Goal: Transaction & Acquisition: Subscribe to service/newsletter

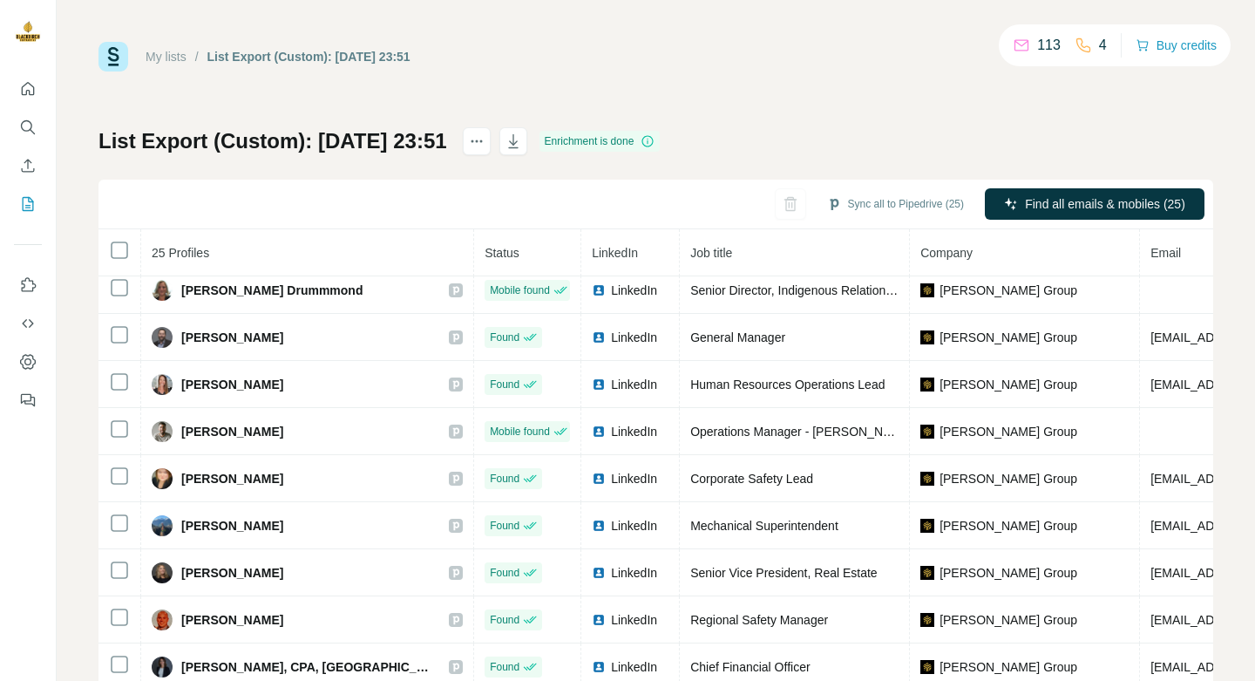
scroll to position [528, 0]
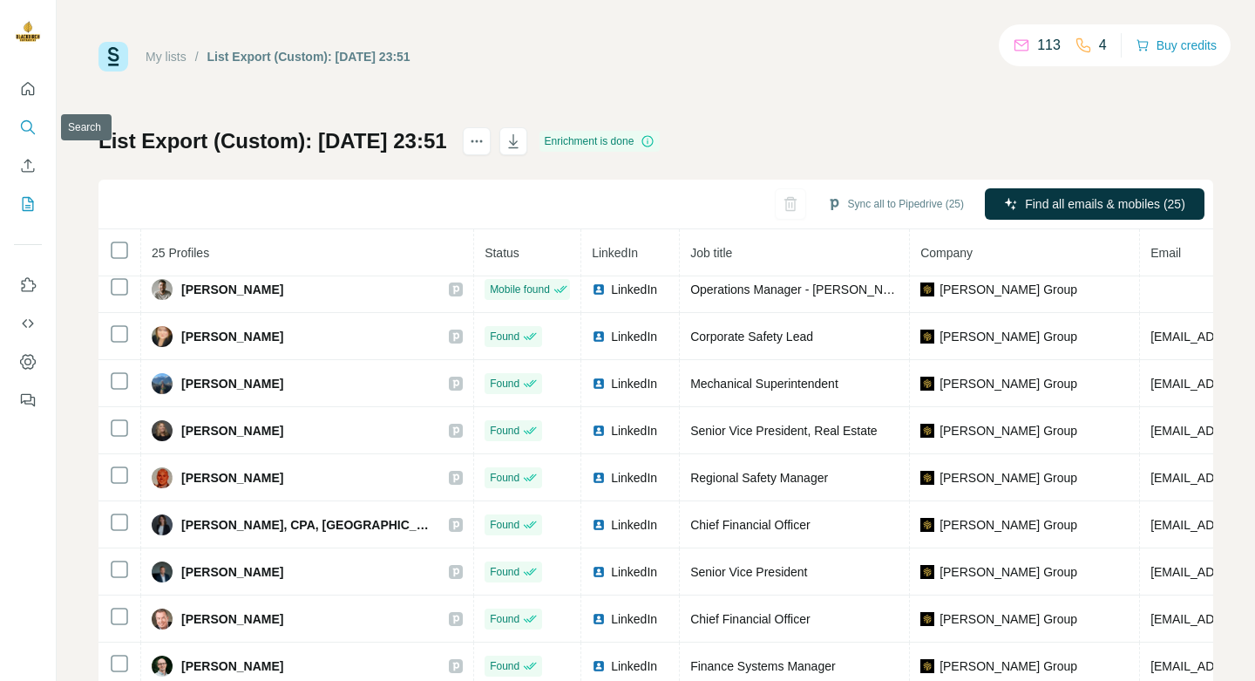
click at [38, 121] on button "Search" at bounding box center [28, 127] width 28 height 31
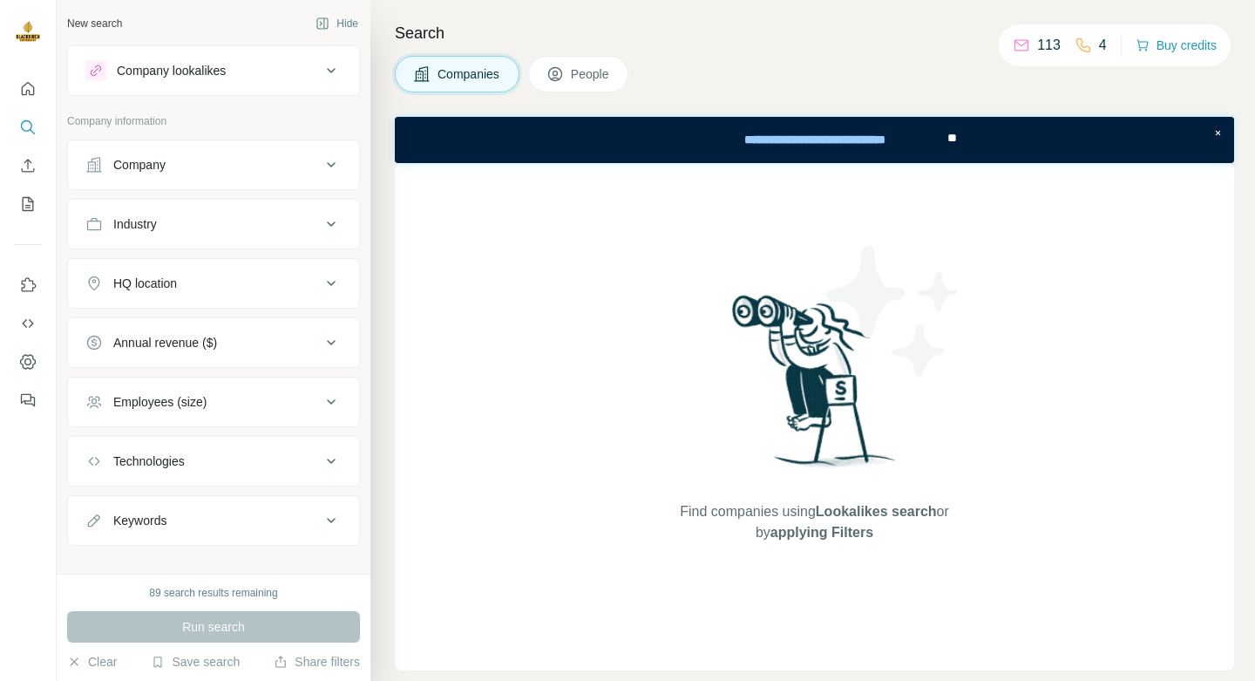
click at [330, 71] on icon at bounding box center [331, 70] width 9 height 5
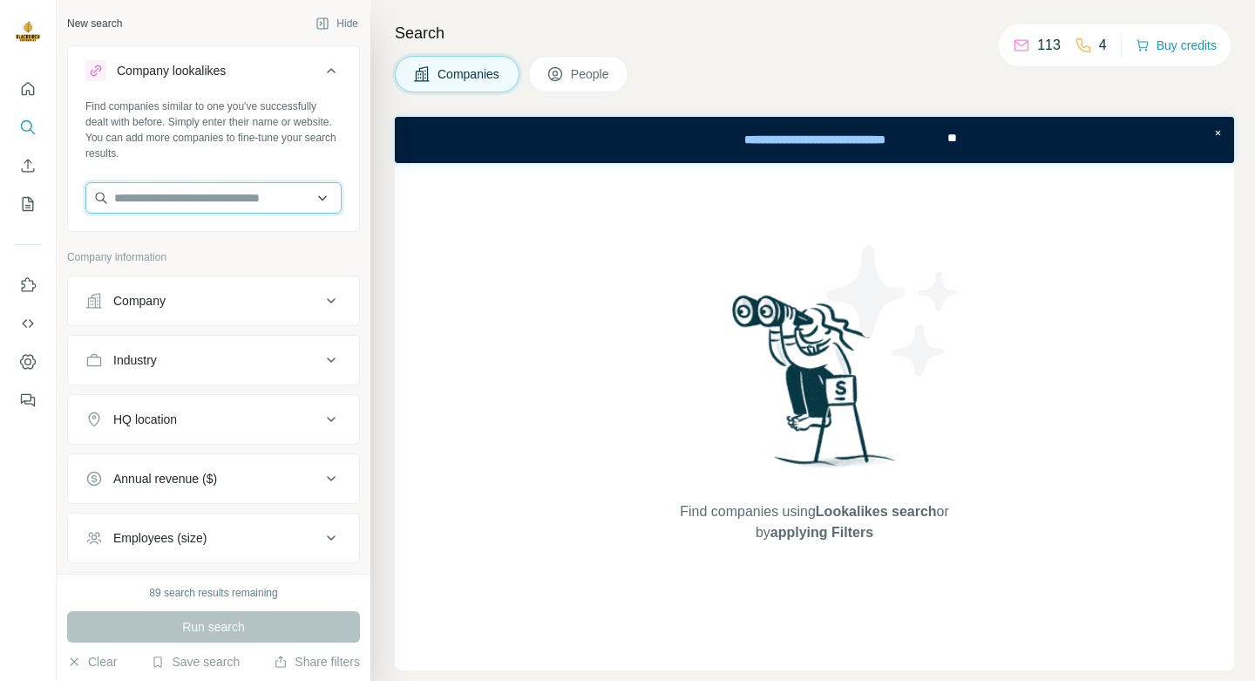
click at [259, 194] on input "text" at bounding box center [213, 197] width 256 height 31
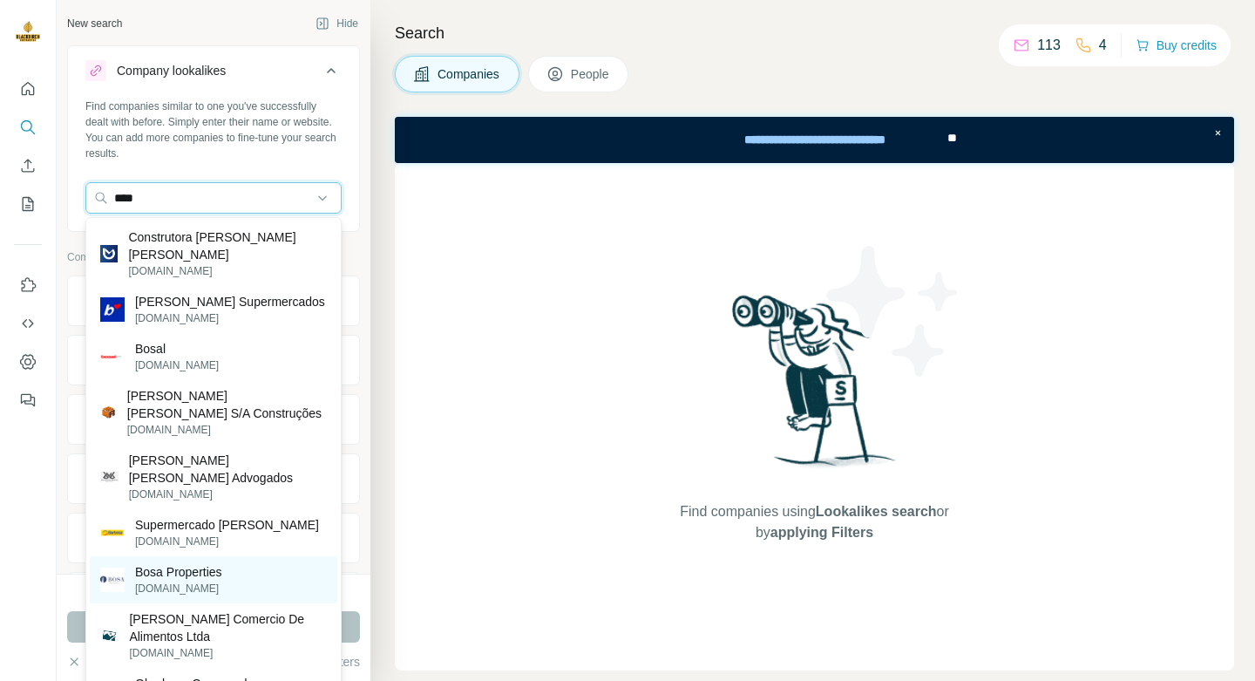
type input "****"
click at [160, 563] on p "Bosa Properties" at bounding box center [178, 571] width 87 height 17
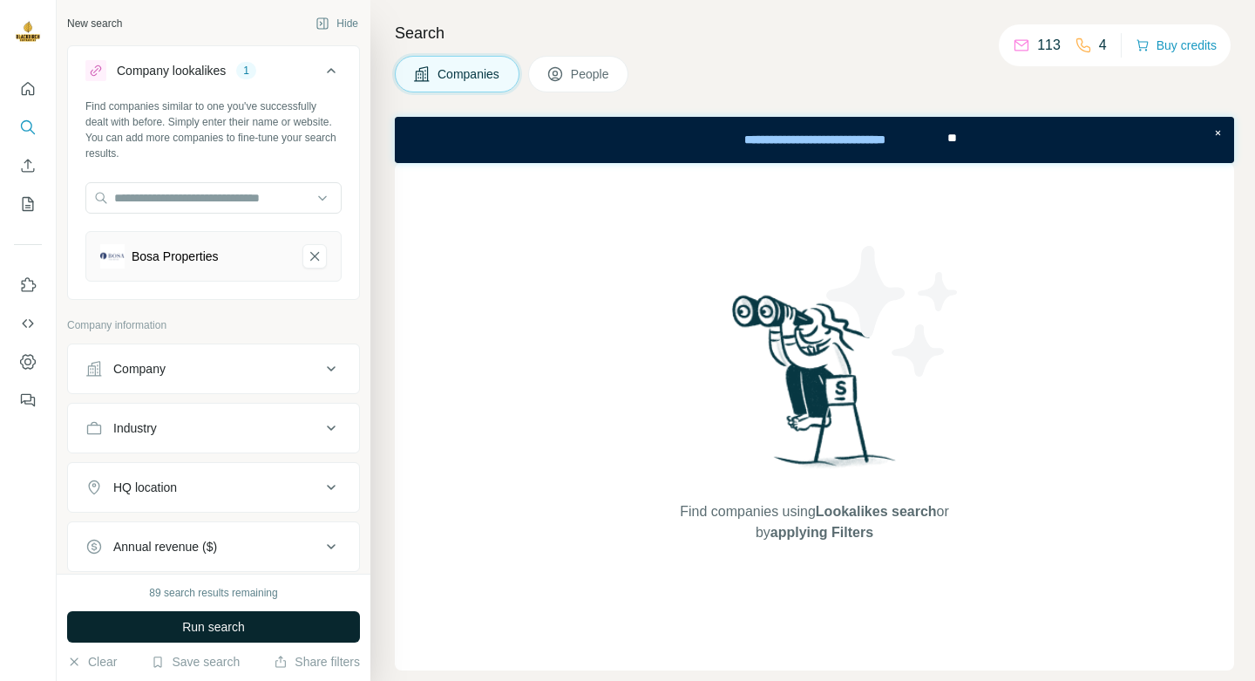
click at [225, 623] on span "Run search" at bounding box center [213, 626] width 63 height 17
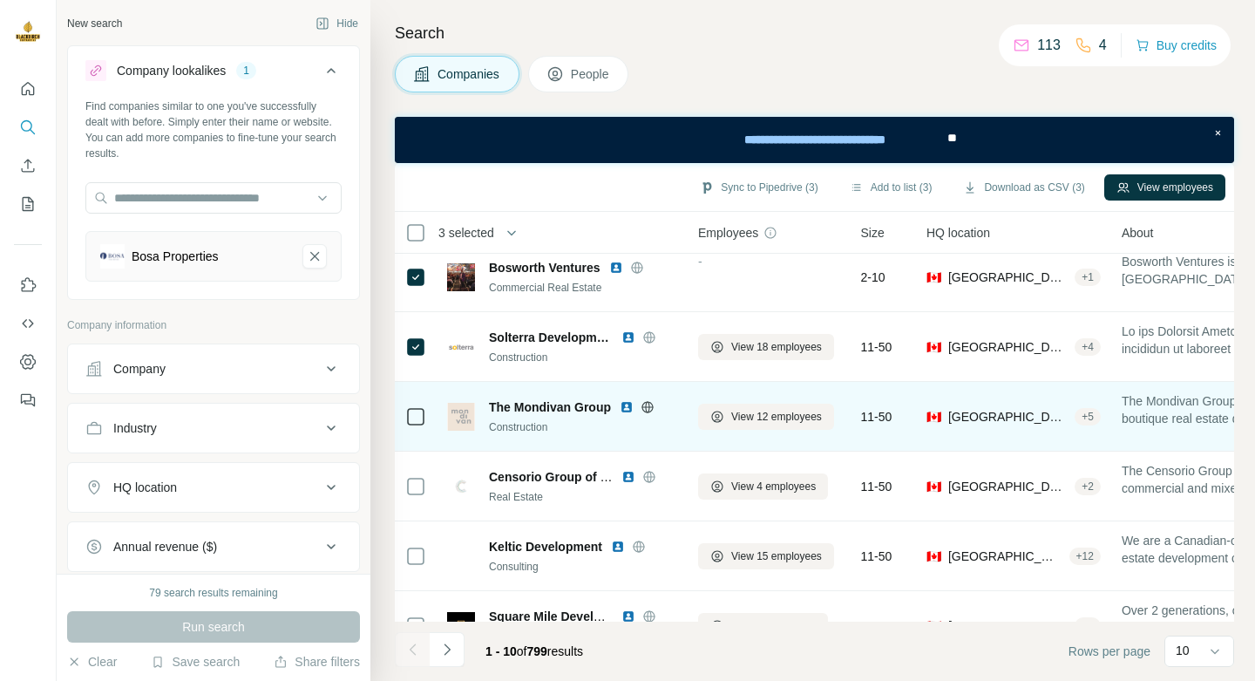
scroll to position [222, 0]
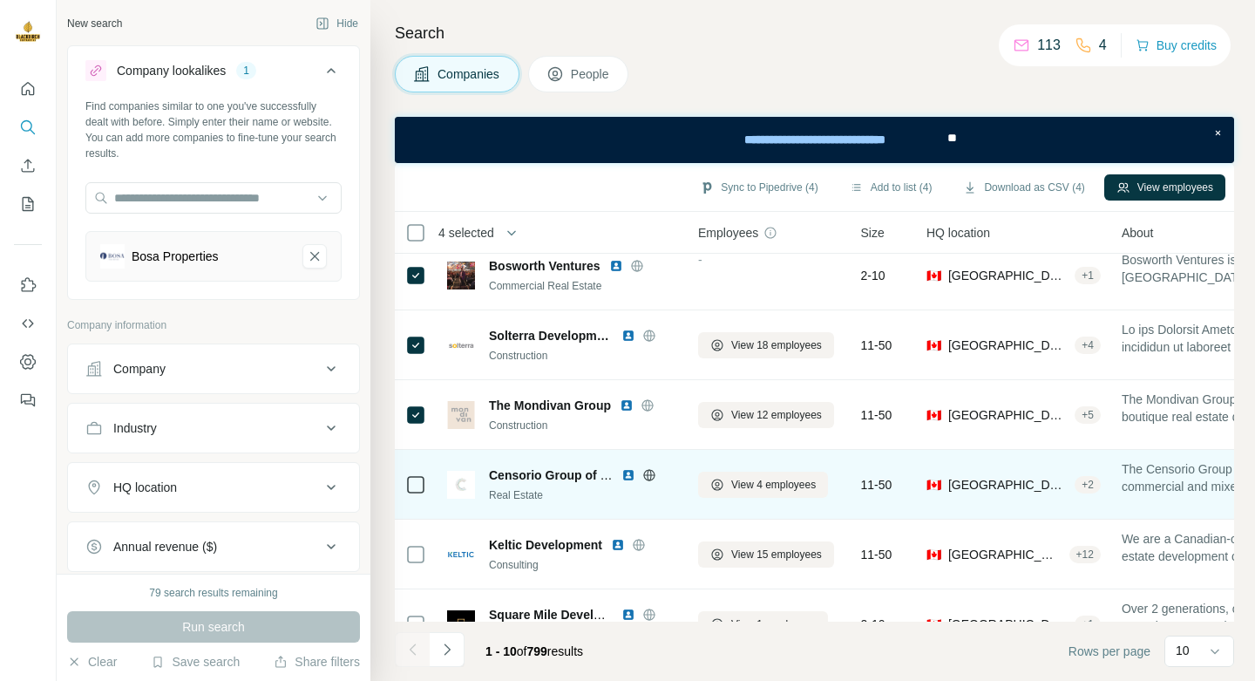
click at [405, 485] on icon at bounding box center [415, 484] width 21 height 21
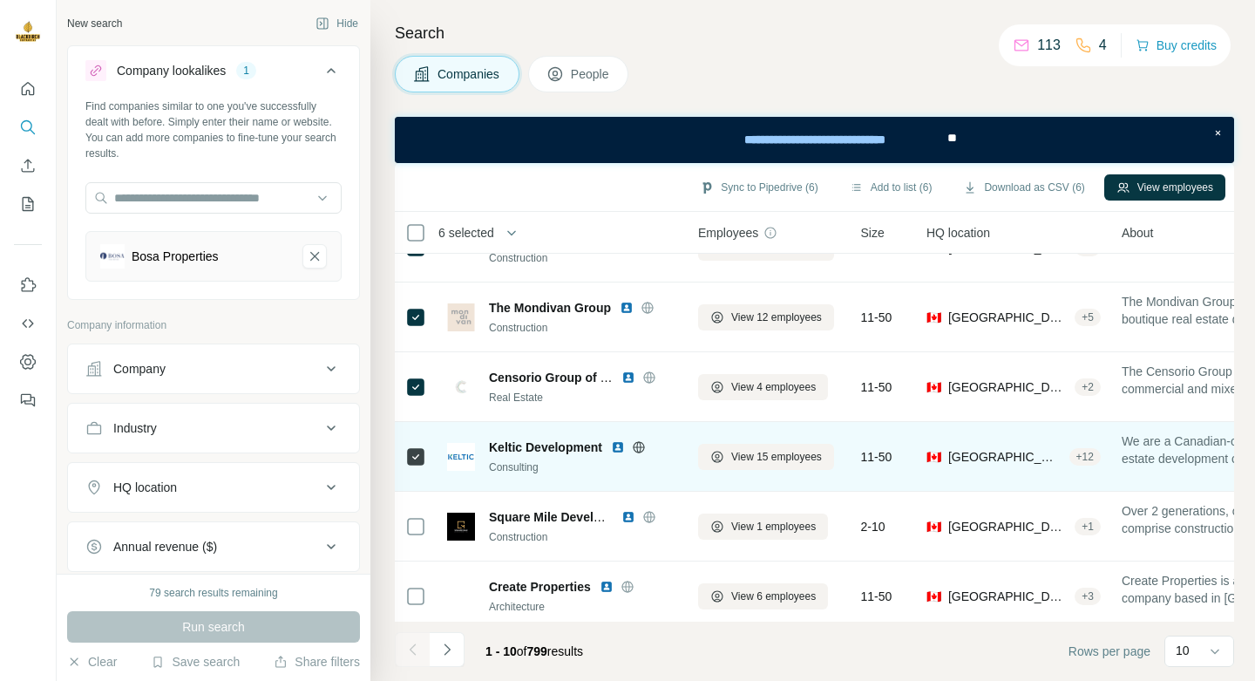
scroll to position [329, 0]
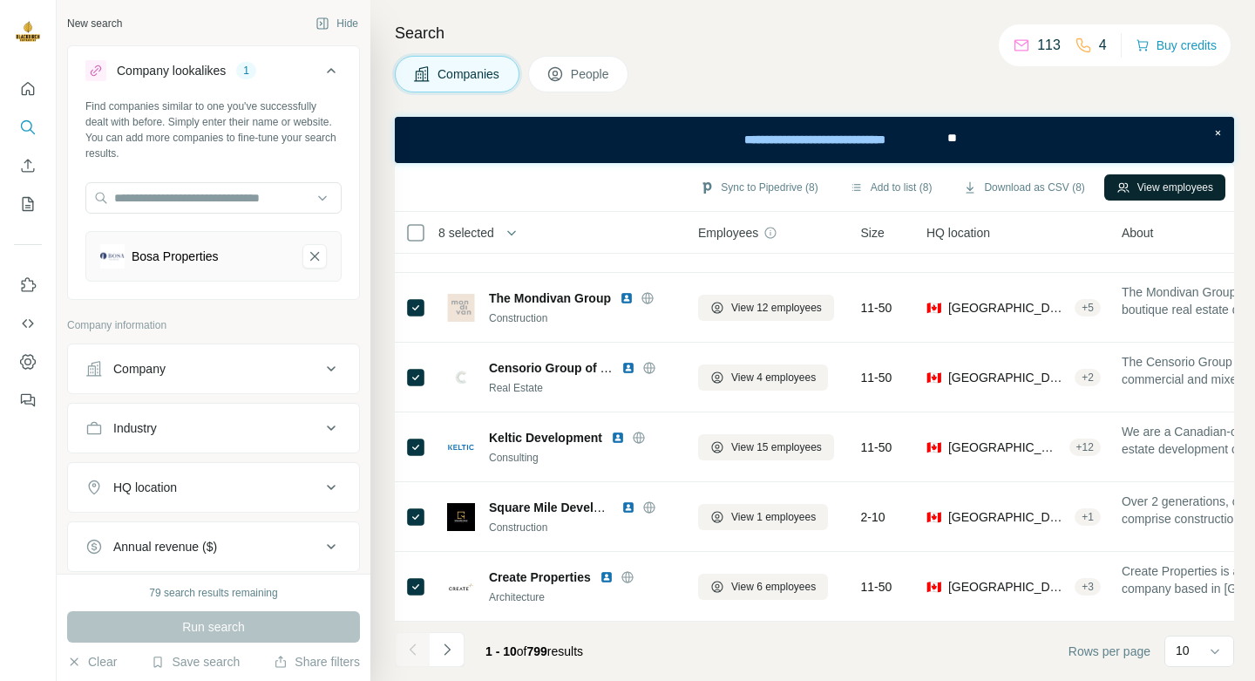
click at [1145, 183] on button "View employees" at bounding box center [1164, 187] width 121 height 26
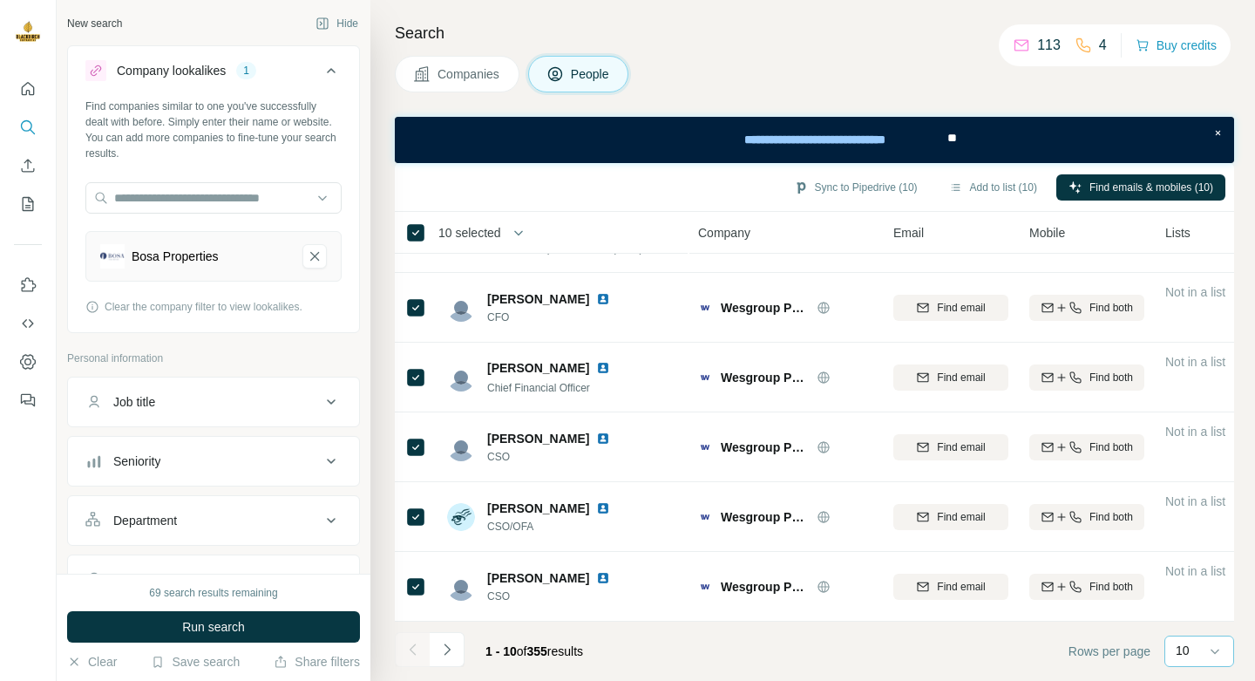
click at [1203, 654] on div "10" at bounding box center [1198, 650] width 44 height 17
click at [1197, 526] on div "60" at bounding box center [1199, 517] width 61 height 31
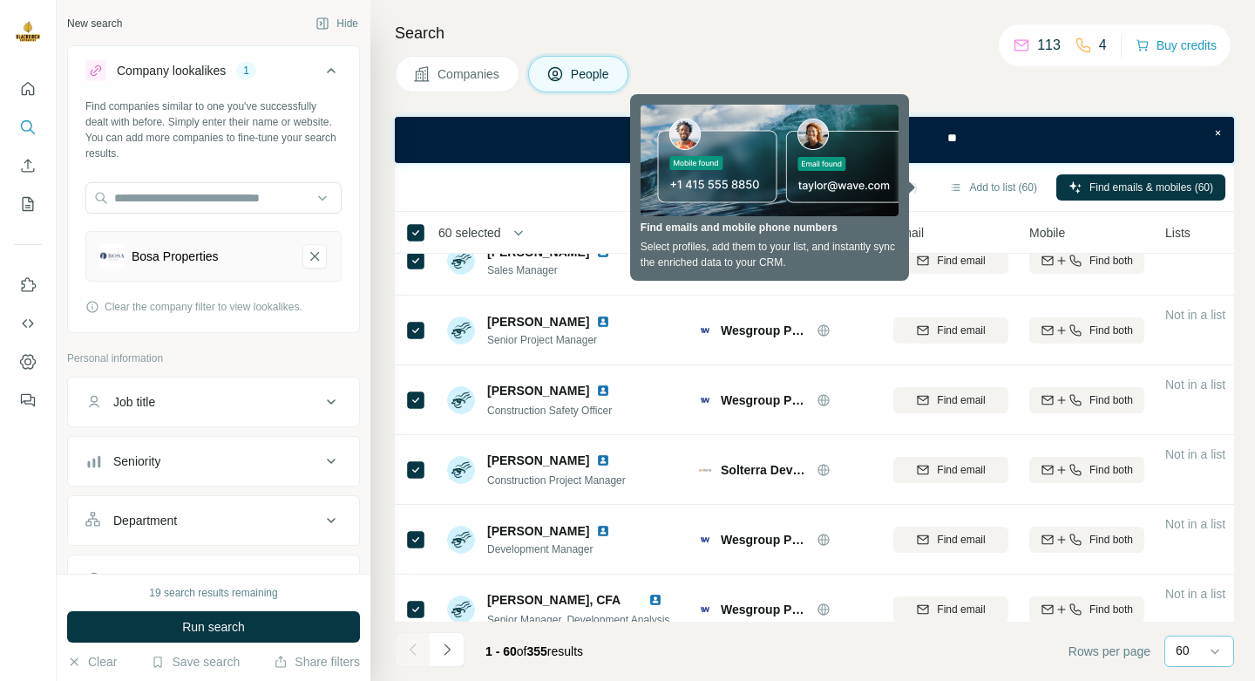
scroll to position [3113, 0]
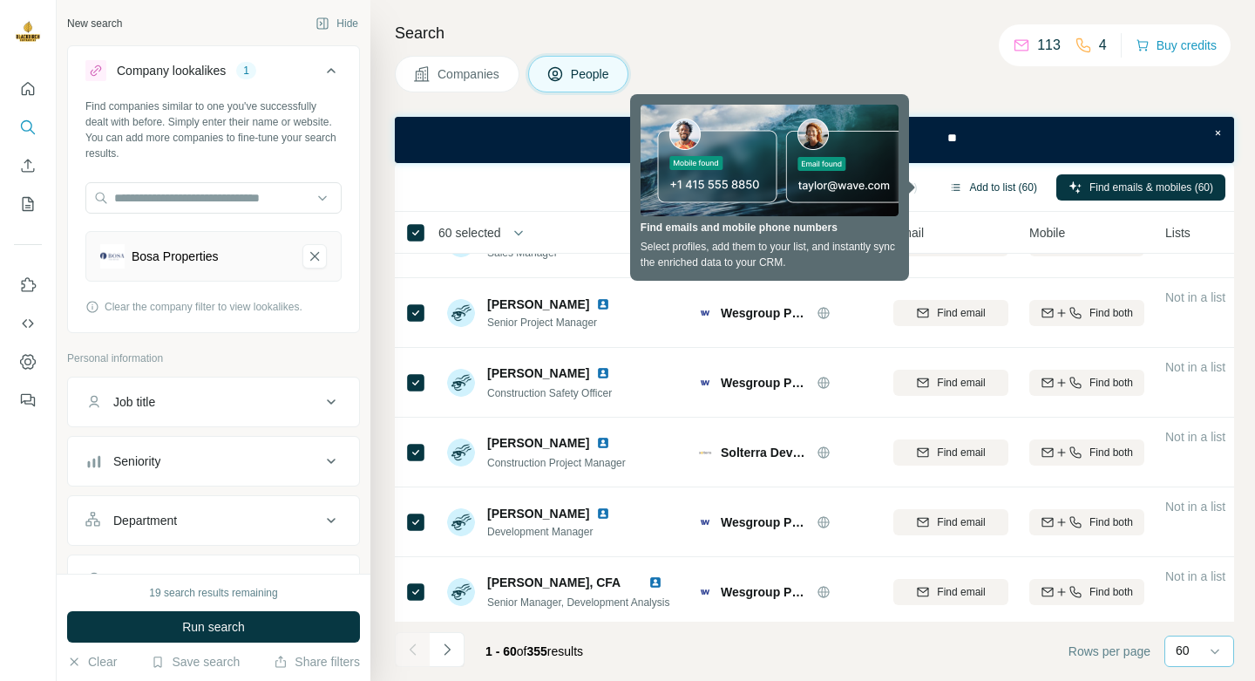
click at [1017, 181] on button "Add to list (60)" at bounding box center [993, 187] width 112 height 26
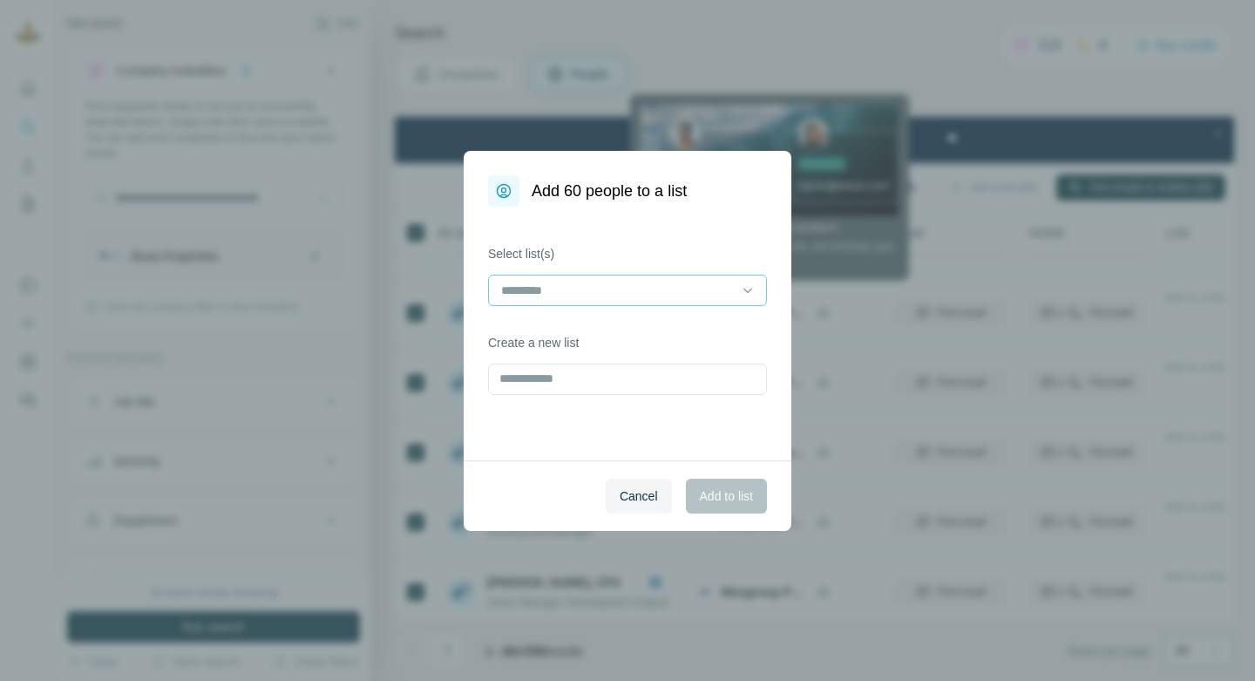
click at [588, 287] on input at bounding box center [616, 290] width 235 height 19
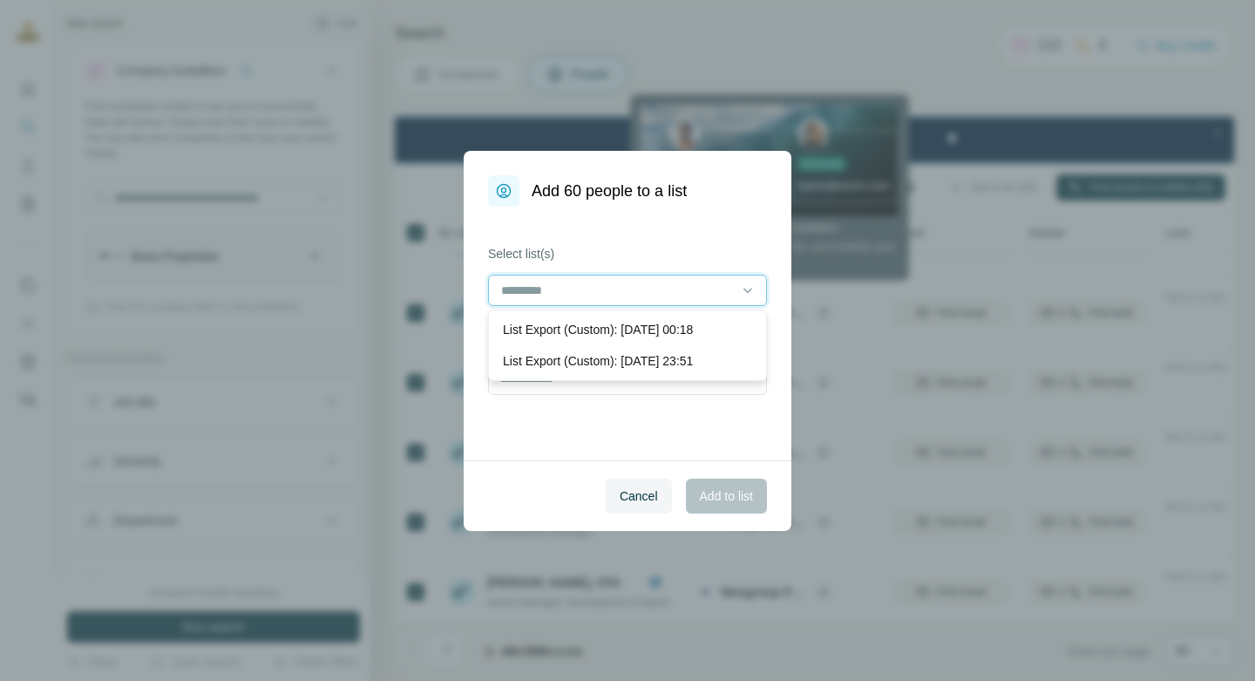
click at [588, 287] on input at bounding box center [616, 290] width 235 height 19
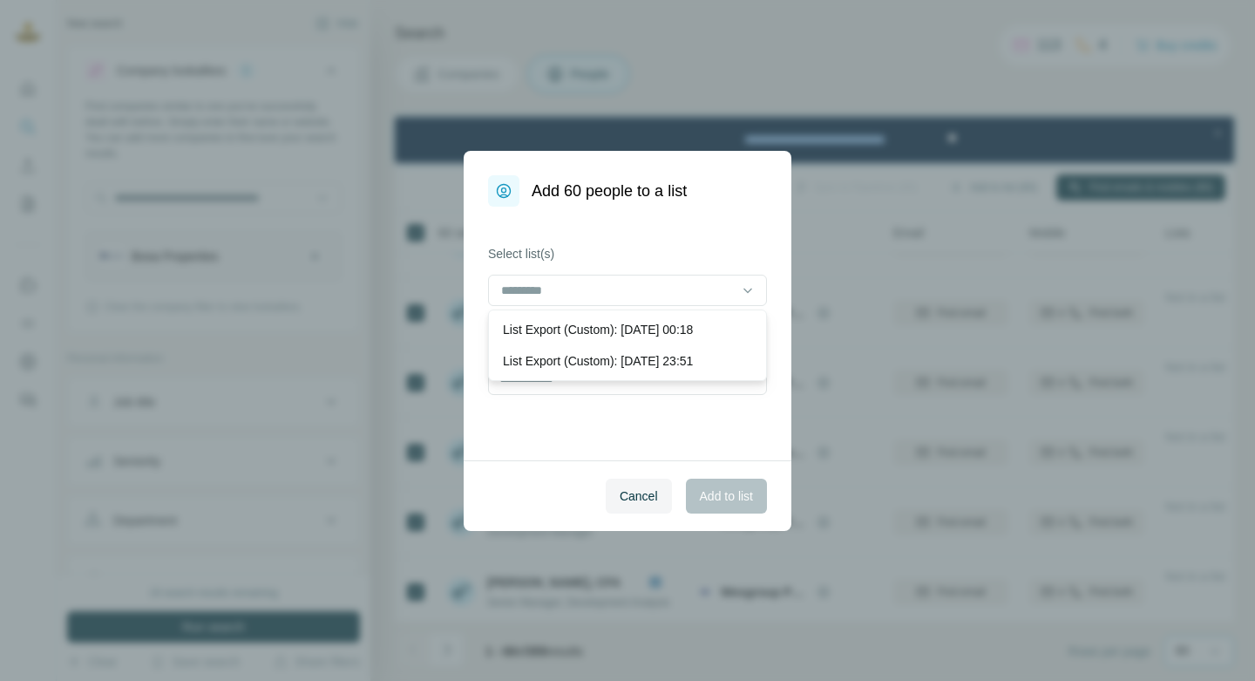
click at [570, 378] on div "List Export (Custom): [DATE] 00:18 List Export (Custom): [DATE] 23:51" at bounding box center [627, 344] width 279 height 71
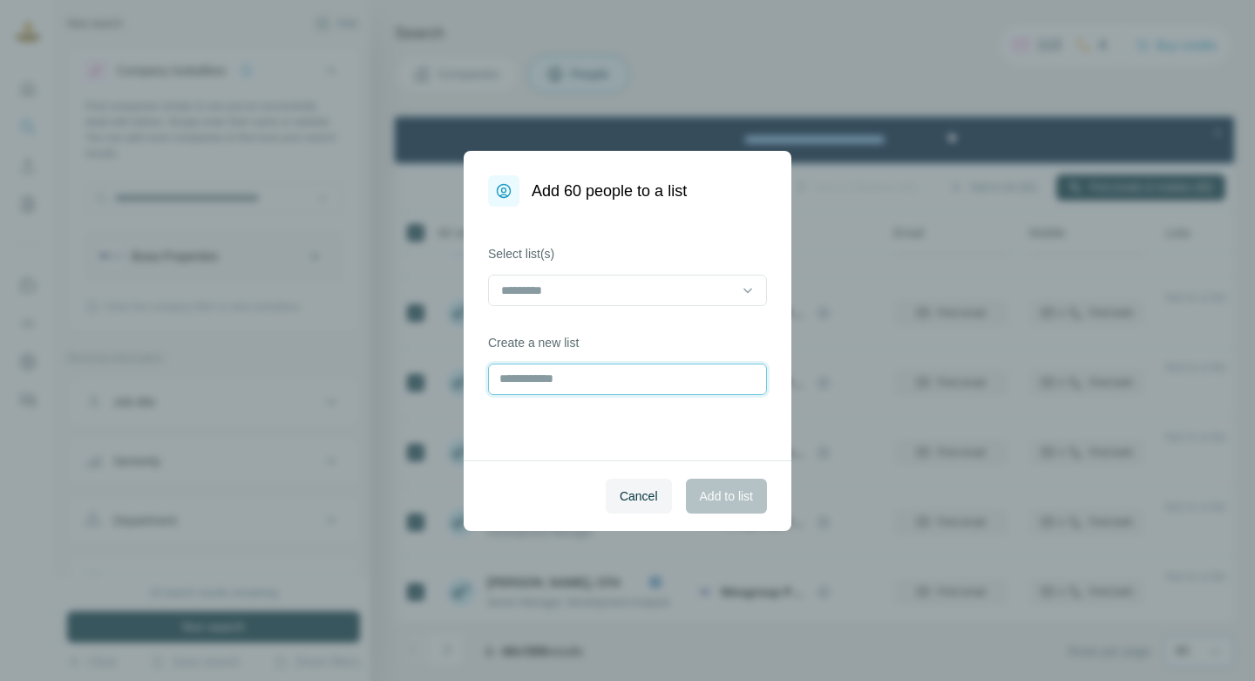
click at [558, 393] on input "text" at bounding box center [627, 378] width 279 height 31
click at [568, 384] on input "text" at bounding box center [627, 378] width 279 height 31
click at [628, 489] on span "Cancel" at bounding box center [639, 495] width 38 height 17
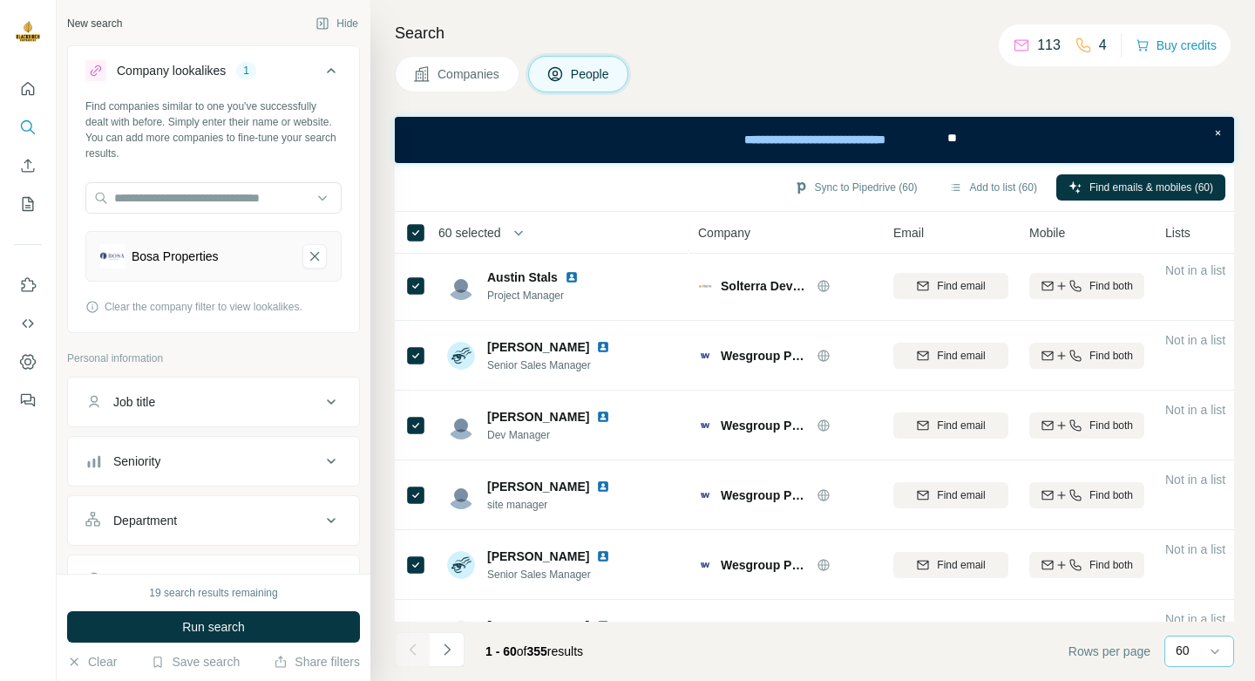
scroll to position [3816, 0]
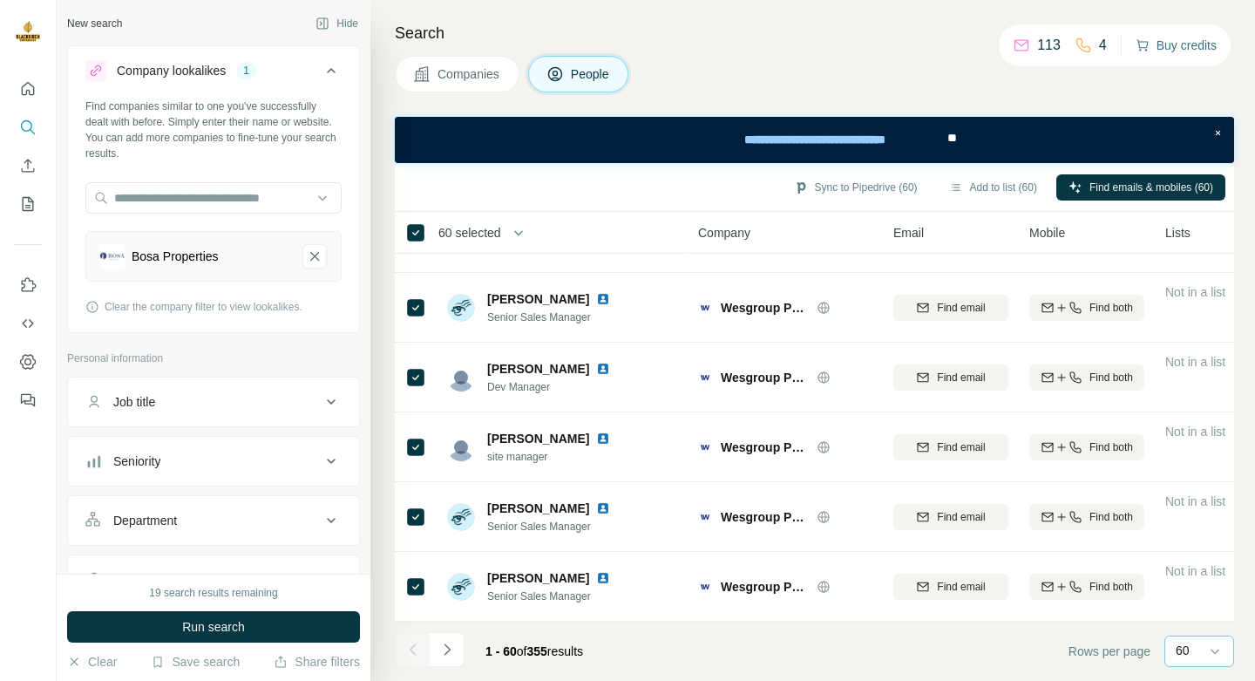
click at [1212, 54] on button "Buy credits" at bounding box center [1176, 45] width 81 height 24
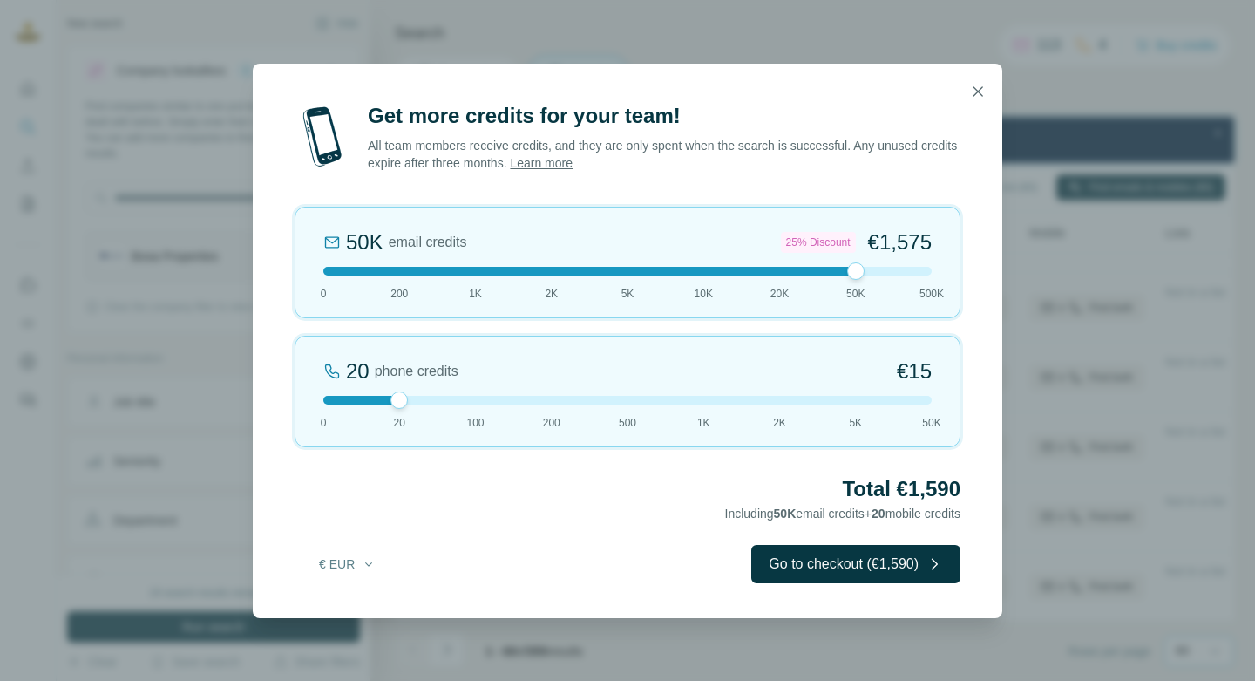
drag, startPoint x: 397, startPoint y: 271, endPoint x: 831, endPoint y: 289, distance: 433.5
click at [831, 289] on div "50K email credits 25% Discount €1,575 0 200 1K 2K 5K 10K 20K 50K 500K" at bounding box center [628, 263] width 666 height 112
click at [978, 97] on icon "button" at bounding box center [977, 91] width 17 height 17
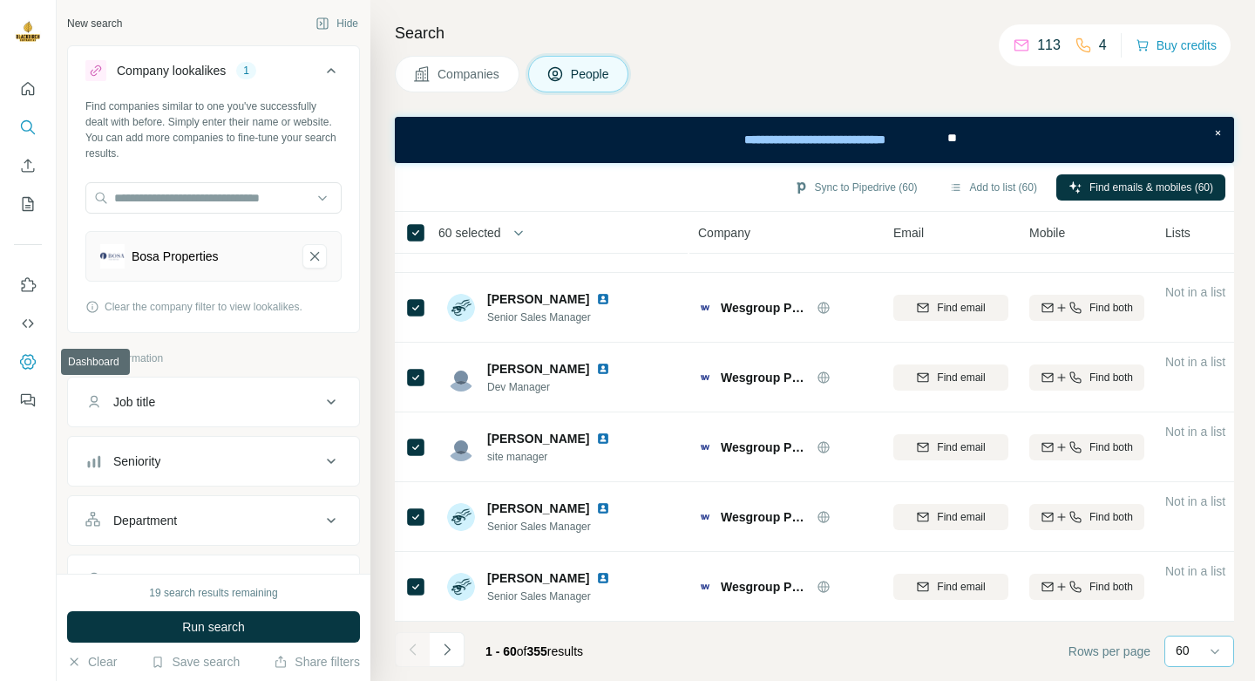
click at [35, 354] on icon "Dashboard" at bounding box center [27, 361] width 17 height 17
click at [24, 87] on icon "Quick start" at bounding box center [27, 88] width 17 height 17
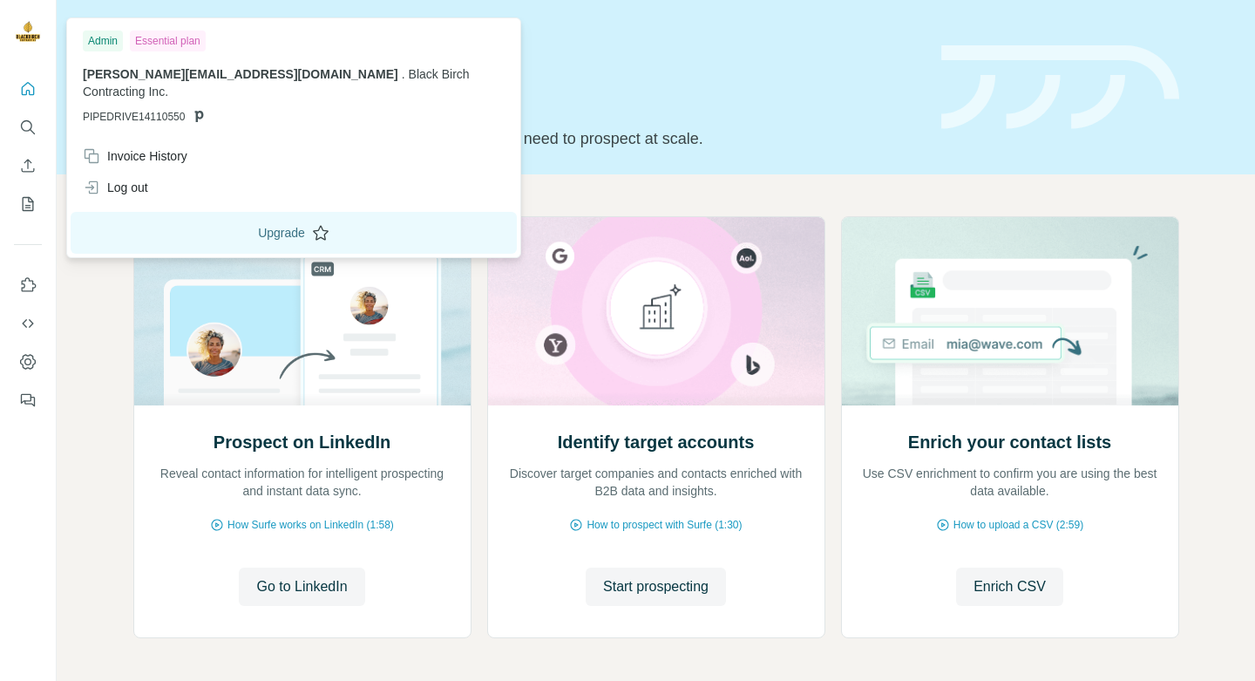
click at [284, 217] on button "Upgrade" at bounding box center [294, 233] width 446 height 42
